Goal: Information Seeking & Learning: Learn about a topic

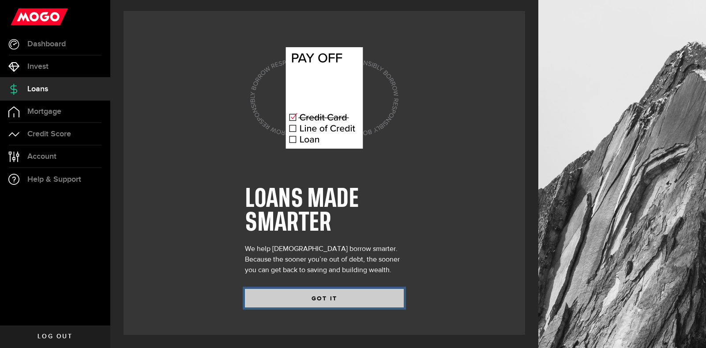
click at [362, 294] on button "GOT IT" at bounding box center [324, 298] width 159 height 19
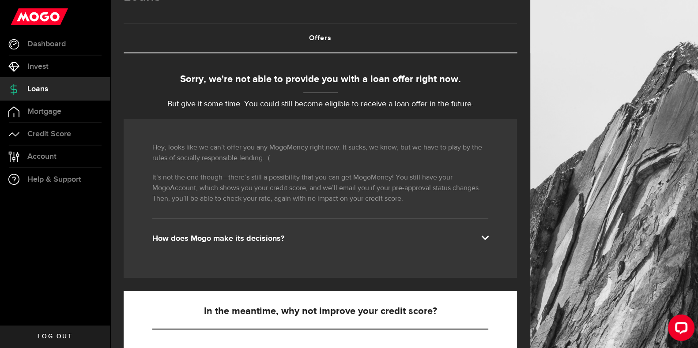
scroll to position [55, 0]
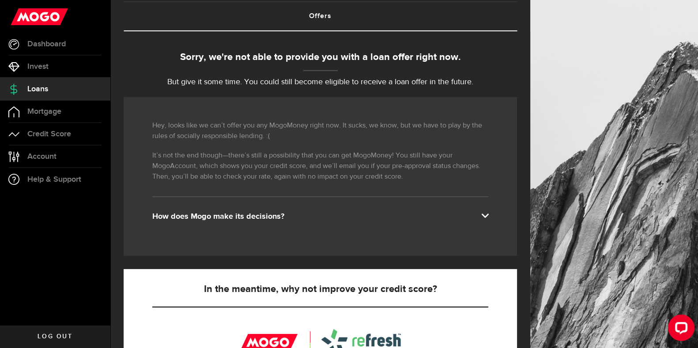
click at [306, 221] on div "Hey, looks like we can’t offer you any MogoMoney right now. It sucks, we know, …" at bounding box center [320, 176] width 393 height 159
click at [310, 216] on div "How does Mogo make its decisions?" at bounding box center [320, 216] width 336 height 11
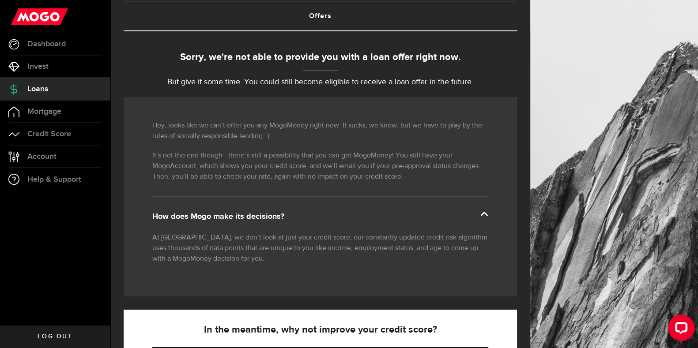
click at [310, 216] on div "How does Mogo make its decisions?" at bounding box center [320, 216] width 336 height 11
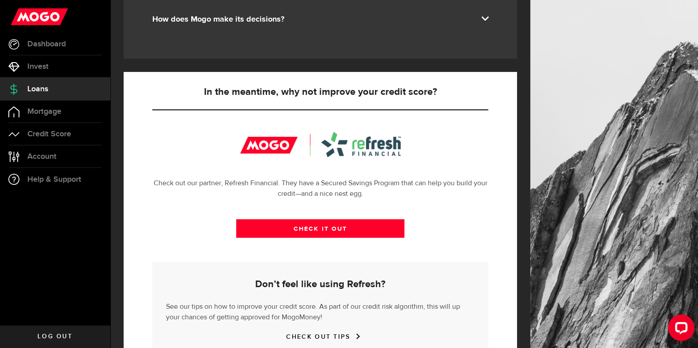
scroll to position [276, 0]
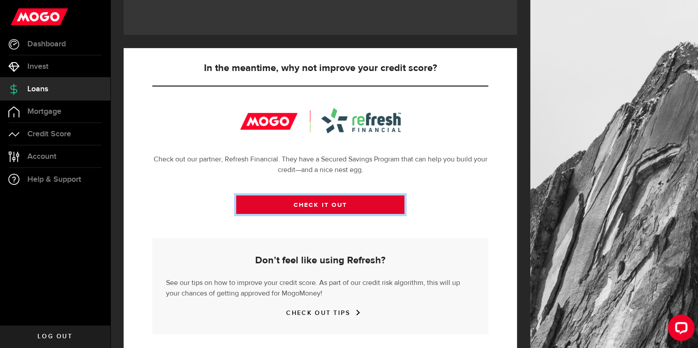
click at [313, 206] on link "CHECK IT OUT" at bounding box center [320, 204] width 168 height 19
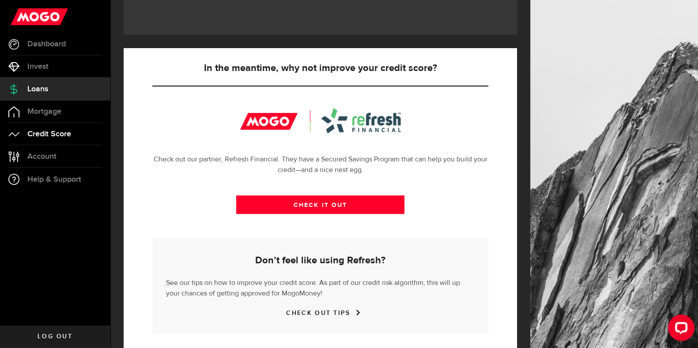
click at [86, 131] on link "Credit Score" at bounding box center [55, 134] width 110 height 22
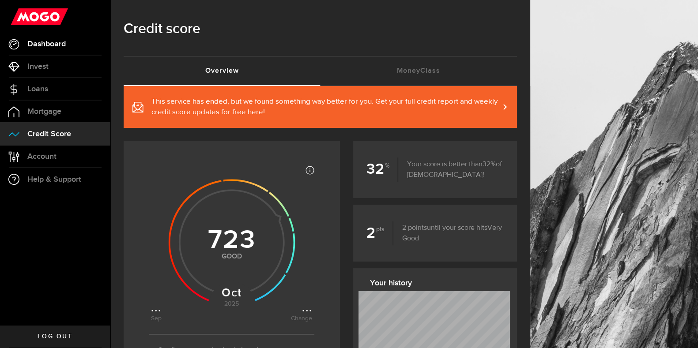
click at [62, 53] on link "Dashboard" at bounding box center [55, 44] width 110 height 22
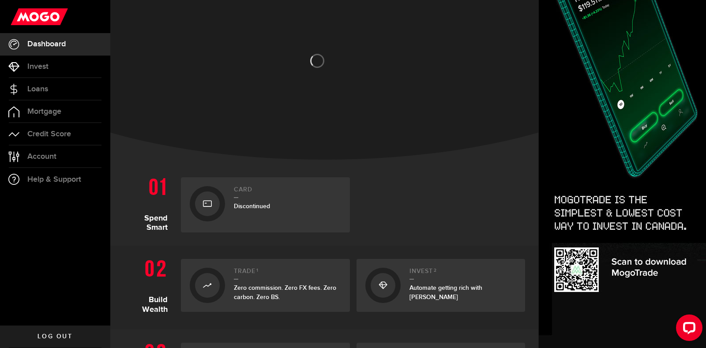
scroll to position [55, 0]
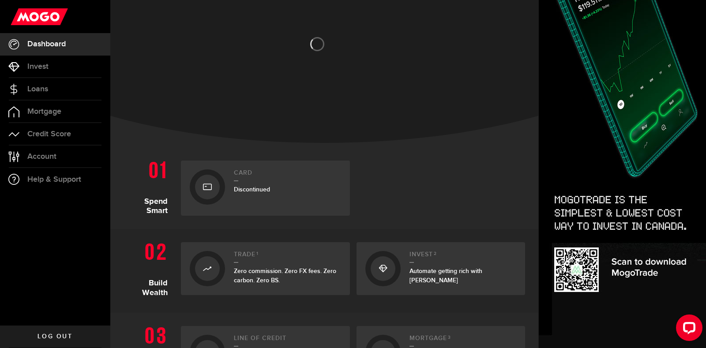
click at [296, 201] on div "Card Discontinued" at bounding box center [287, 188] width 107 height 38
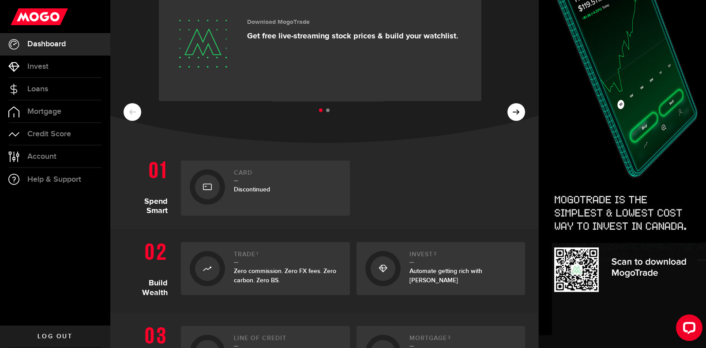
click at [266, 195] on div "Card Discontinued" at bounding box center [287, 188] width 107 height 38
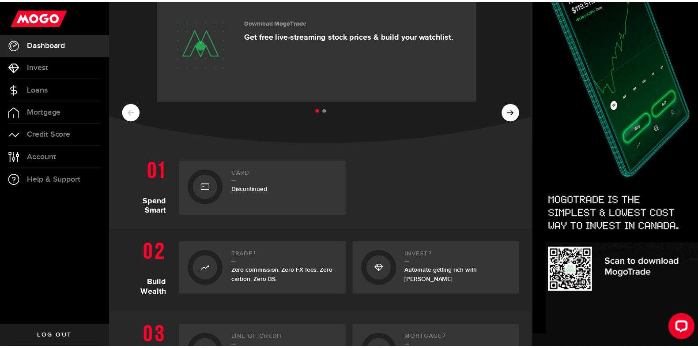
scroll to position [0, 0]
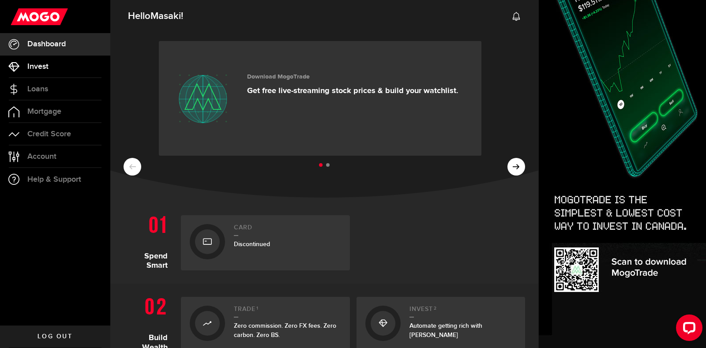
click at [77, 68] on link "Invest" at bounding box center [55, 67] width 110 height 22
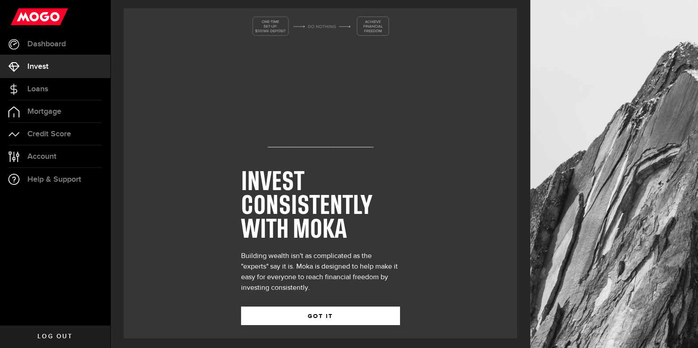
scroll to position [5, 0]
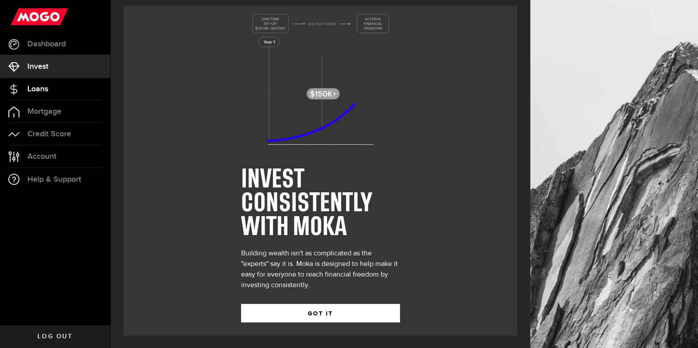
click at [95, 96] on link "Loans" at bounding box center [55, 89] width 110 height 22
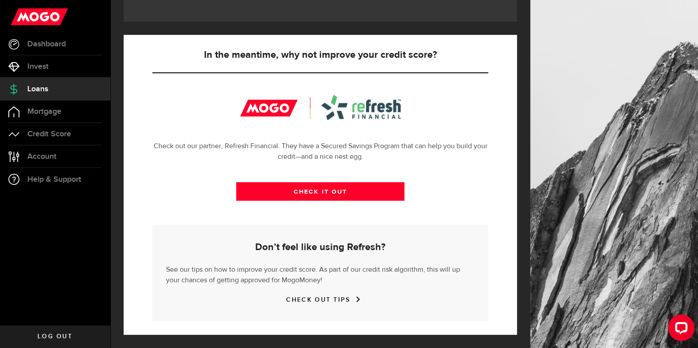
scroll to position [124, 0]
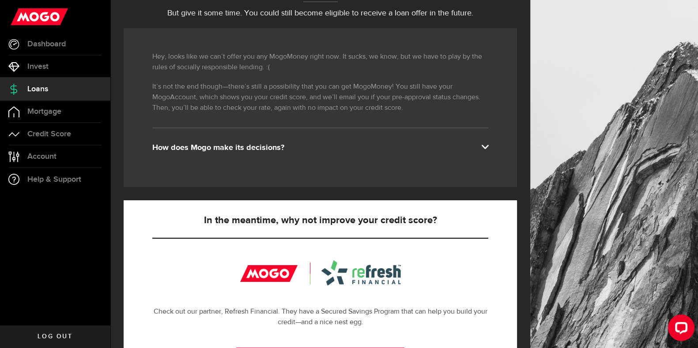
click at [319, 157] on div "Hey, looks like we can’t offer you any MogoMoney right now. It sucks, we know, …" at bounding box center [320, 107] width 393 height 159
click at [93, 119] on link "Mortgage" at bounding box center [55, 112] width 110 height 22
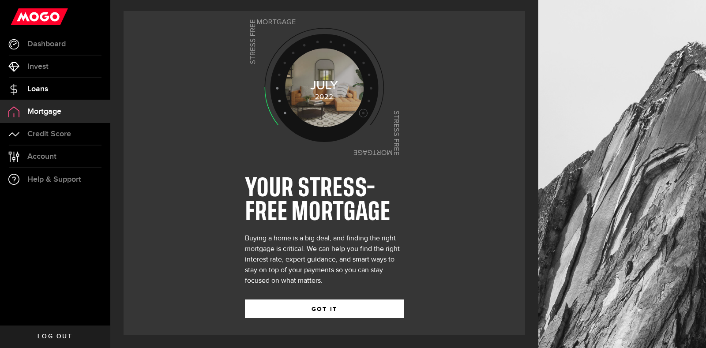
click at [80, 91] on link "Loans" at bounding box center [55, 89] width 110 height 22
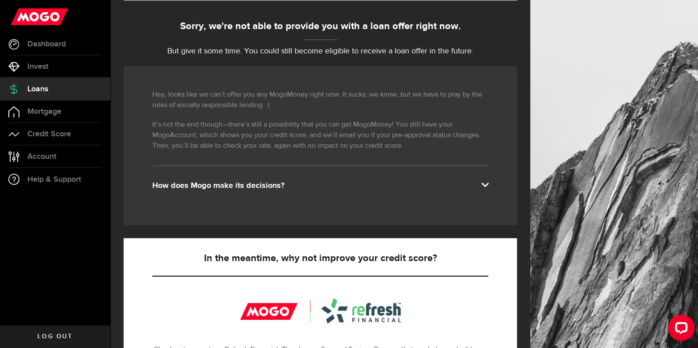
scroll to position [68, 0]
